Goal: Information Seeking & Learning: Get advice/opinions

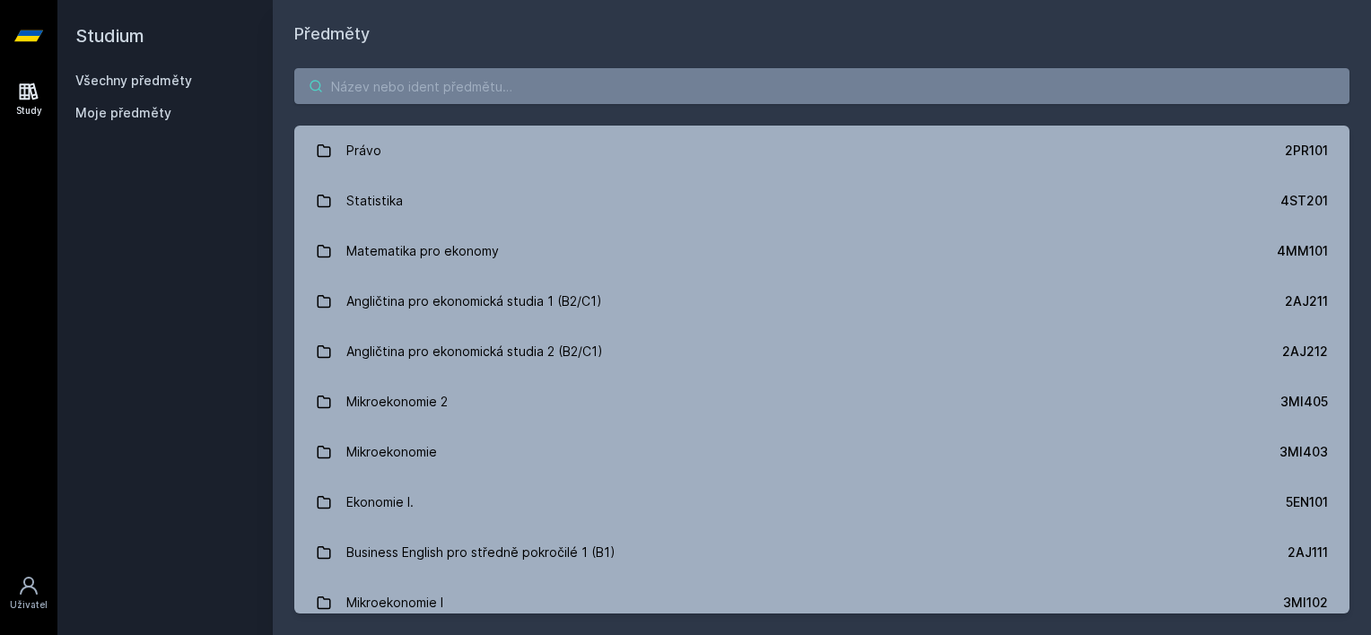
click at [411, 85] on input "search" at bounding box center [821, 86] width 1055 height 36
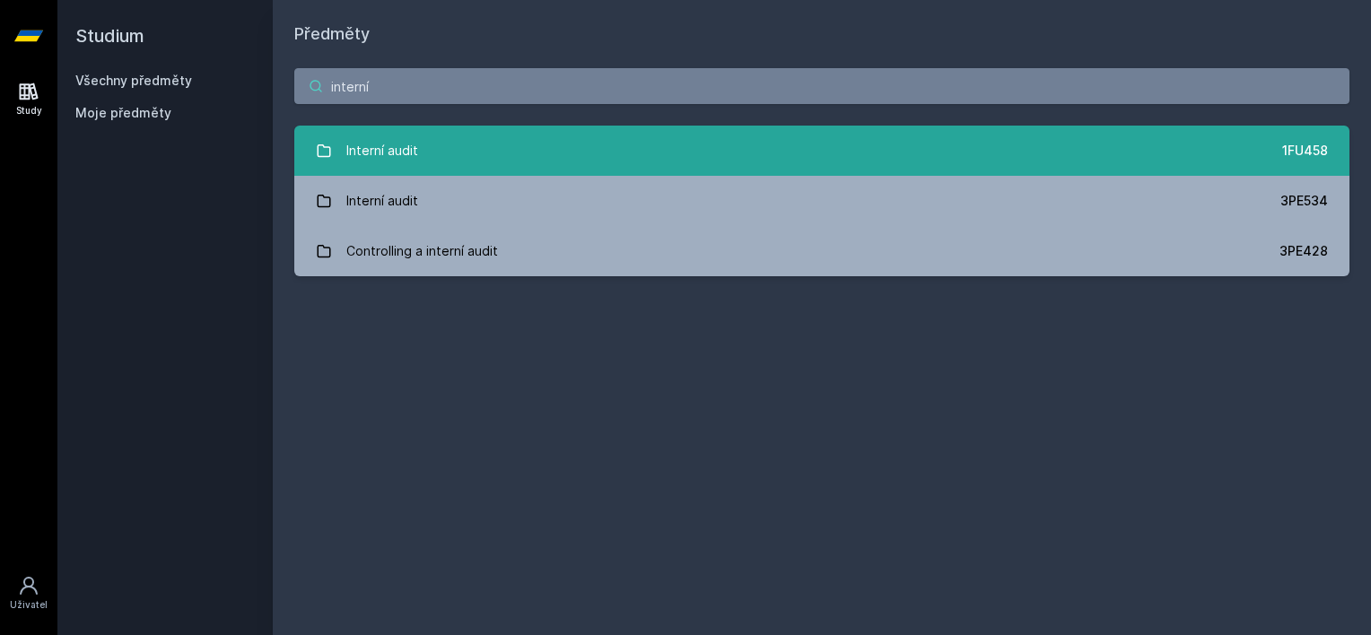
type input "interní"
click at [546, 162] on link "Interní audit 1FU458" at bounding box center [821, 151] width 1055 height 50
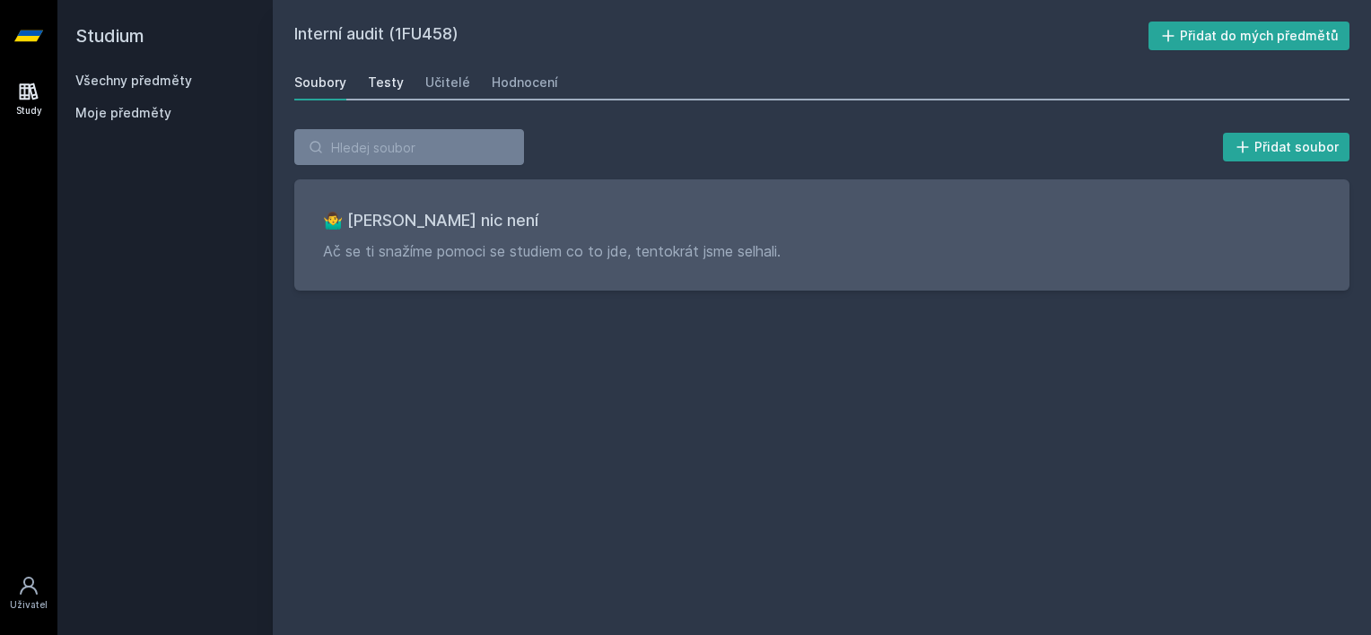
click at [371, 86] on div "Testy" at bounding box center [386, 83] width 36 height 18
click at [459, 86] on div "Učitelé" at bounding box center [447, 83] width 45 height 18
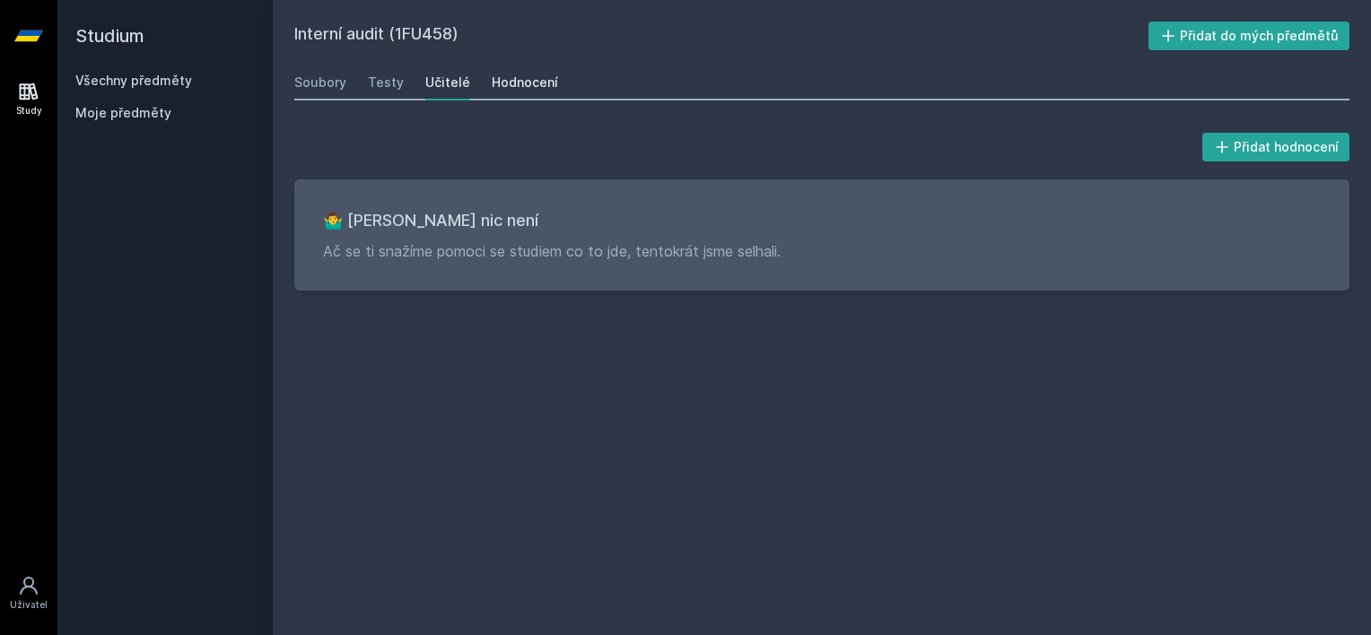
click at [544, 90] on div "Hodnocení" at bounding box center [525, 83] width 66 height 18
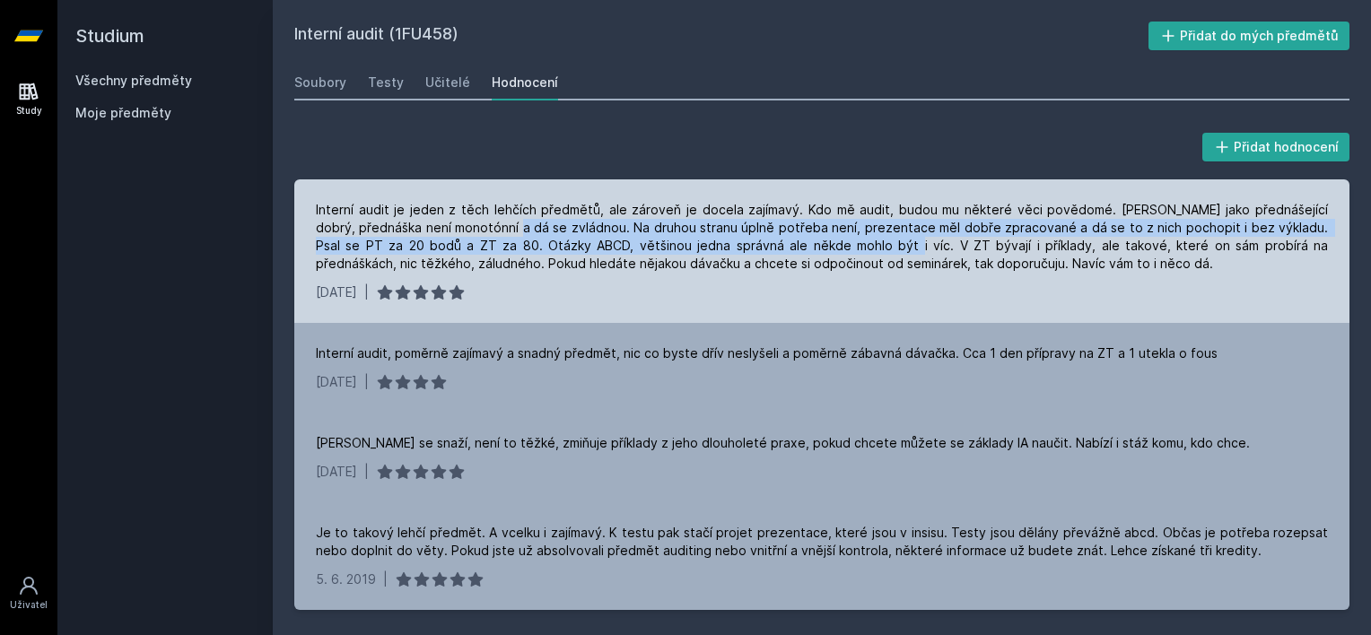
drag, startPoint x: 490, startPoint y: 236, endPoint x: 843, endPoint y: 249, distance: 352.8
click at [843, 249] on div "Interní audit je jeden z těch lehčích předmětů, ale zároveň je docela zajímavý.…" at bounding box center [822, 237] width 1012 height 72
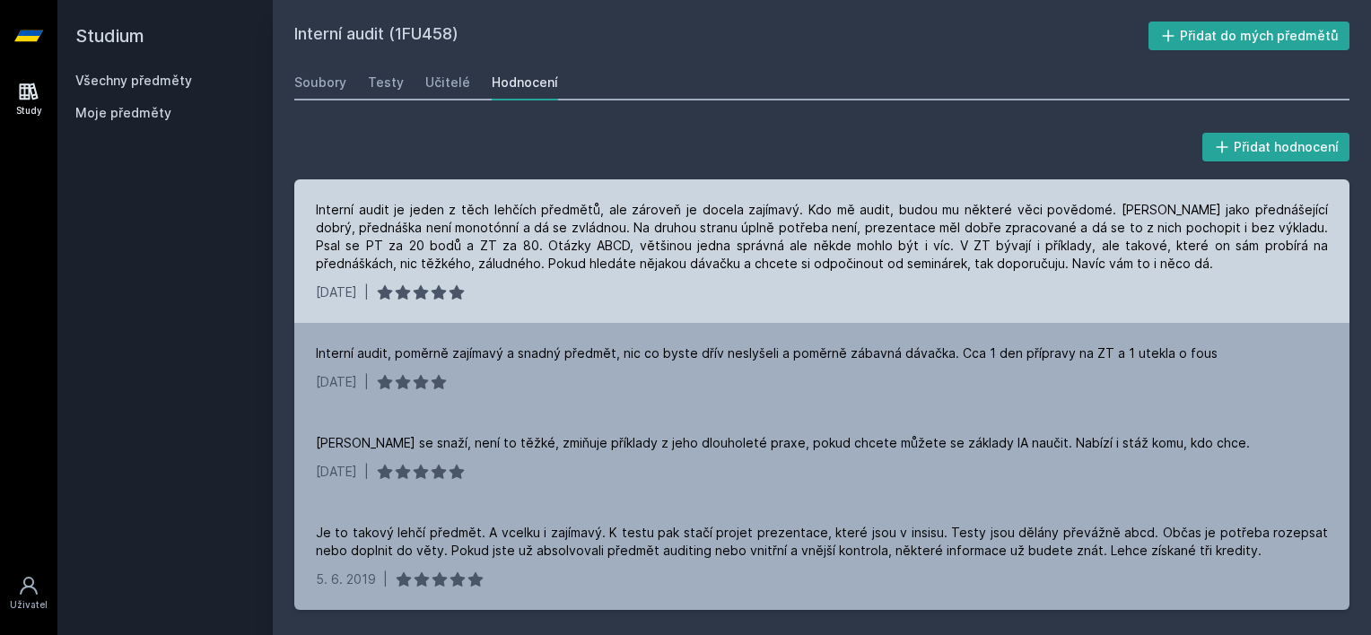
click at [845, 255] on div "Interní audit je jeden z těch lehčích předmětů, ale zároveň je docela zajímavý.…" at bounding box center [822, 237] width 1012 height 72
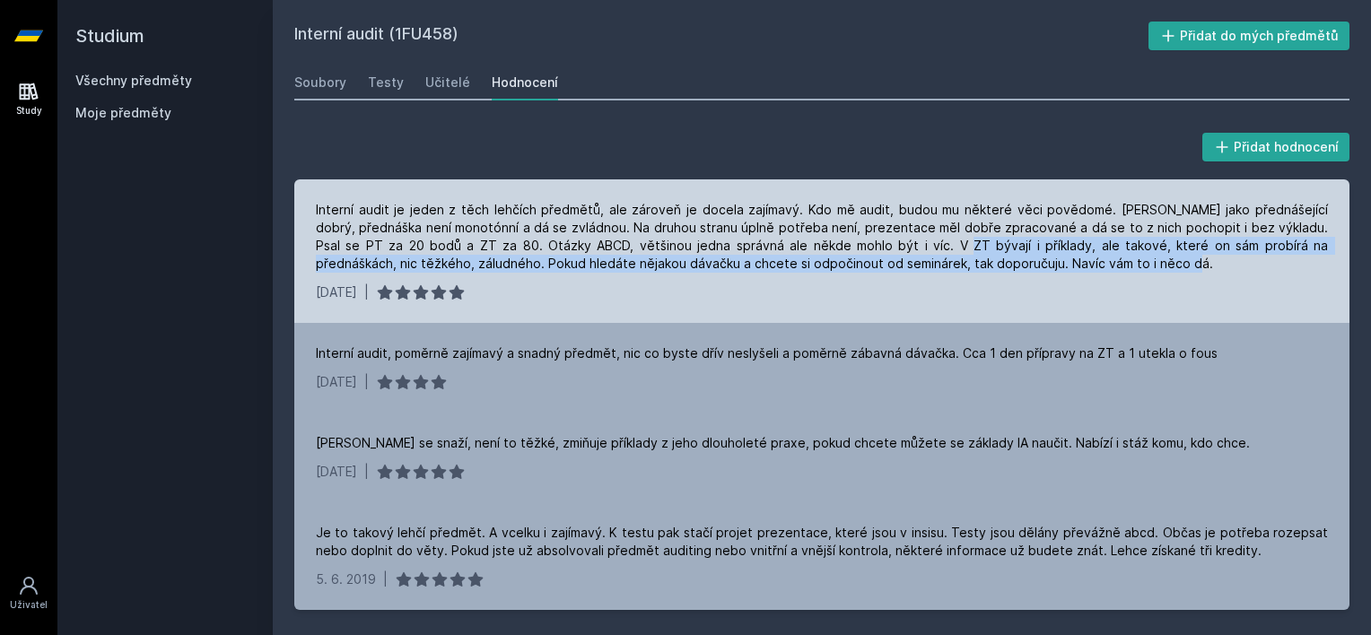
drag, startPoint x: 892, startPoint y: 240, endPoint x: 1138, endPoint y: 261, distance: 246.7
click at [1138, 261] on div "Interní audit je jeden z těch lehčích předmětů, ale zároveň je docela zajímavý.…" at bounding box center [822, 237] width 1012 height 72
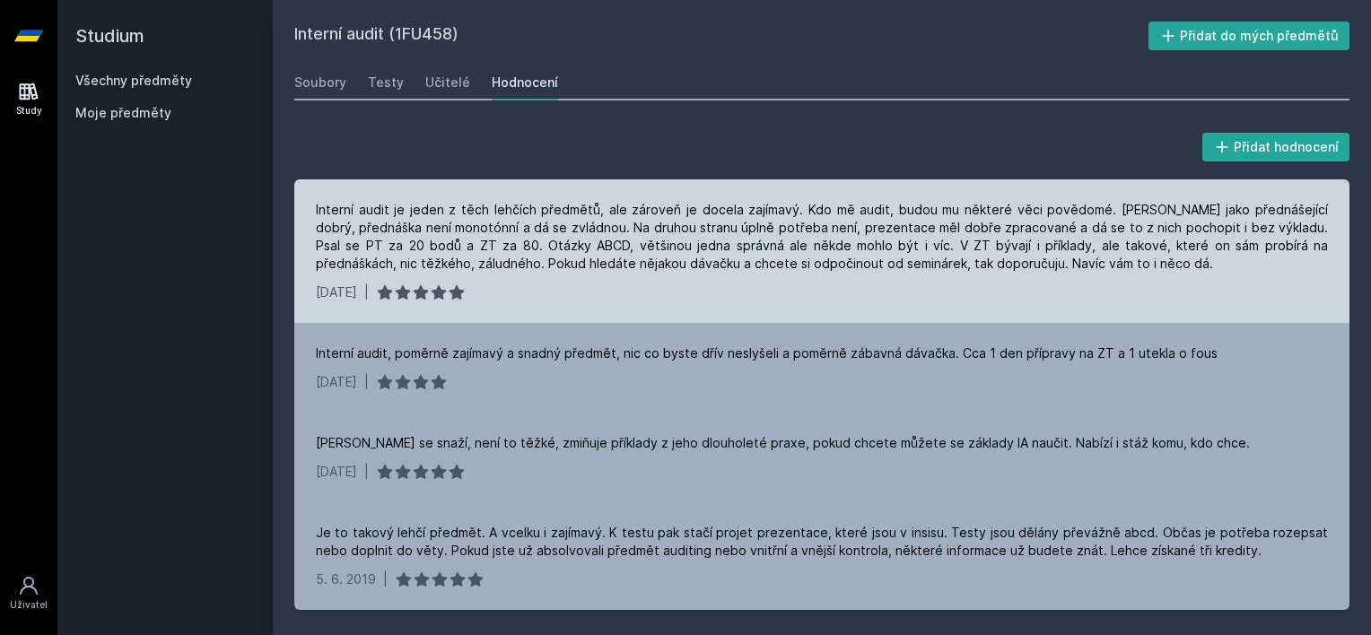
click at [514, 228] on div "Interní audit je jeden z těch lehčích předmětů, ale zároveň je docela zajímavý.…" at bounding box center [822, 237] width 1012 height 72
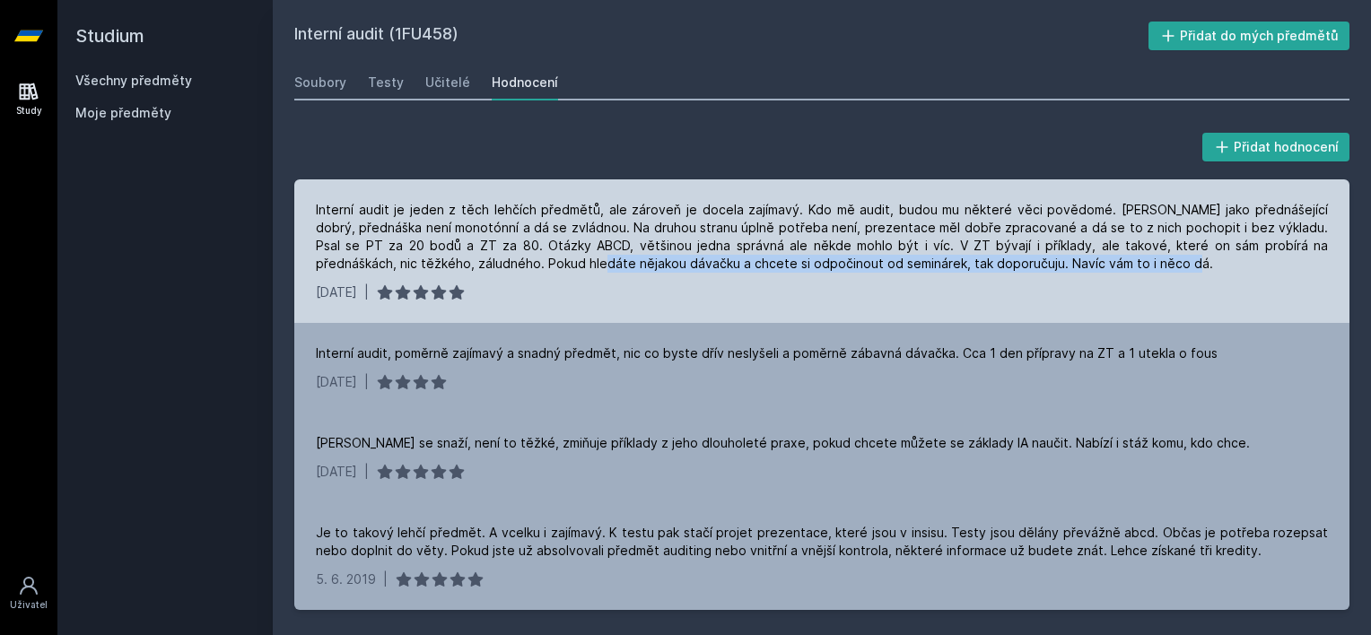
drag, startPoint x: 513, startPoint y: 256, endPoint x: 1114, endPoint y: 258, distance: 600.3
click at [1114, 258] on div "Interní audit je jeden z těch lehčích předmětů, ale zároveň je docela zajímavý.…" at bounding box center [822, 237] width 1012 height 72
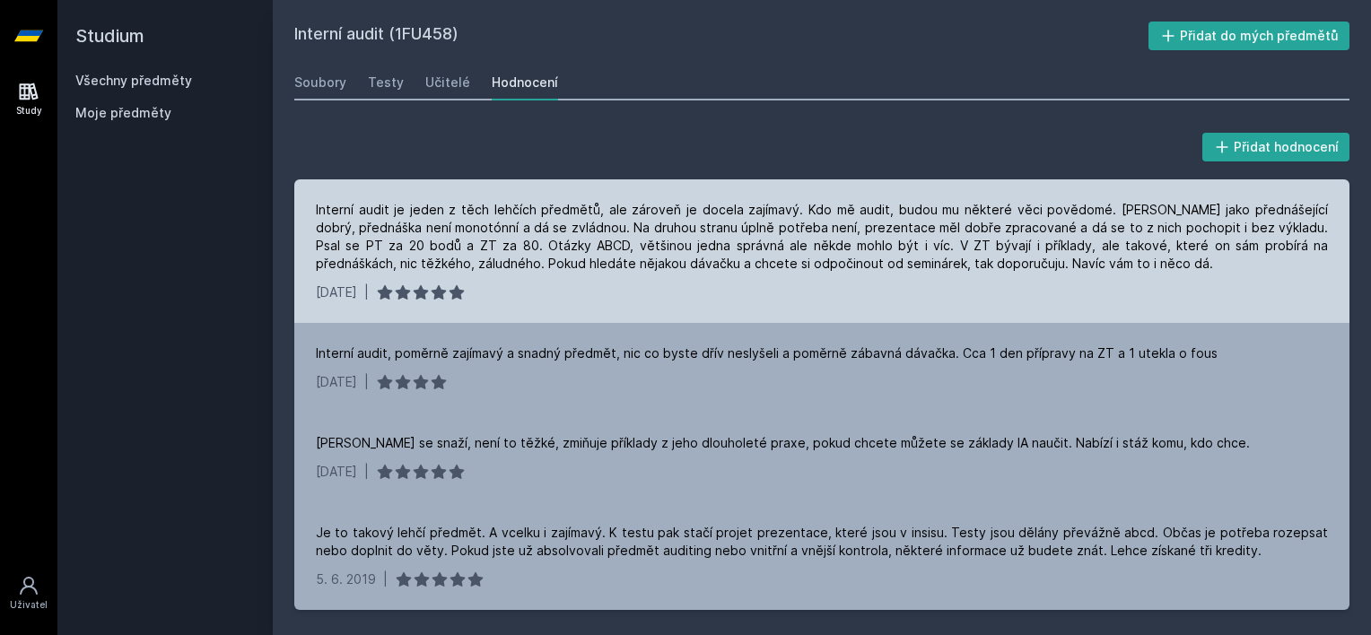
drag, startPoint x: 1114, startPoint y: 258, endPoint x: 844, endPoint y: 245, distance: 269.5
click at [844, 245] on div "Interní audit je jeden z těch lehčích předmětů, ale zároveň je docela zajímavý.…" at bounding box center [822, 237] width 1012 height 72
